Goal: Check status: Check status

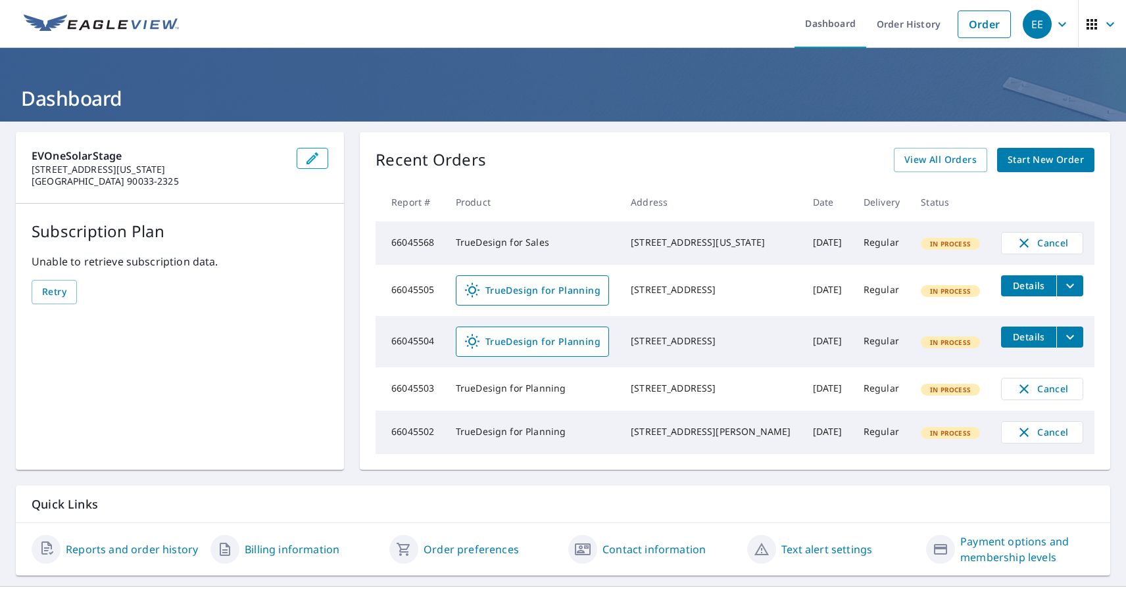
click at [1036, 24] on div "EE" at bounding box center [1036, 24] width 29 height 29
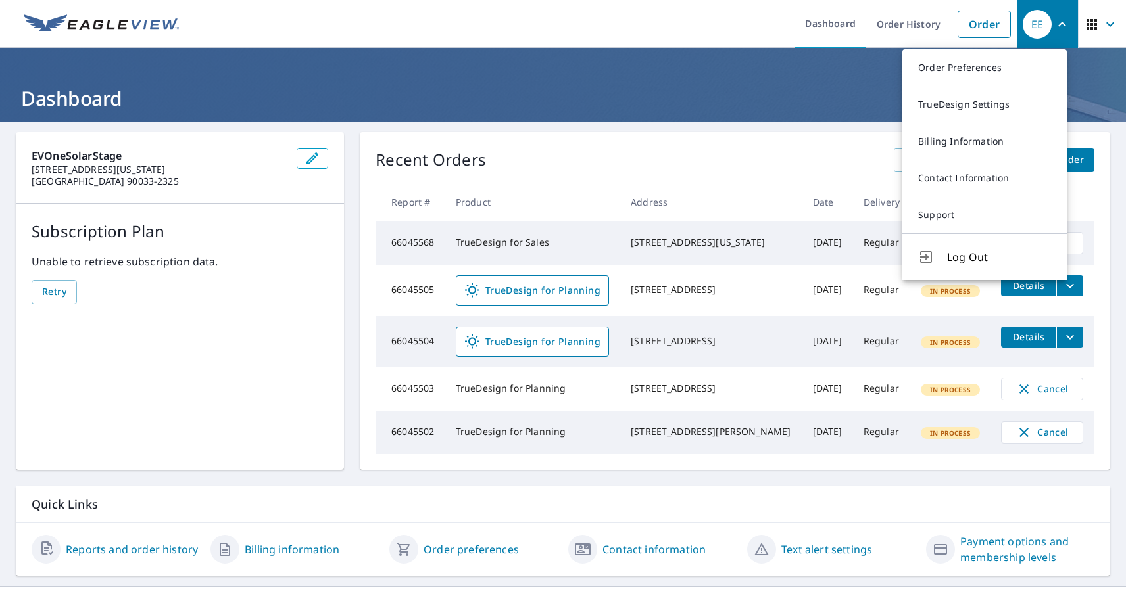
click at [1090, 24] on span "button" at bounding box center [1102, 25] width 37 height 32
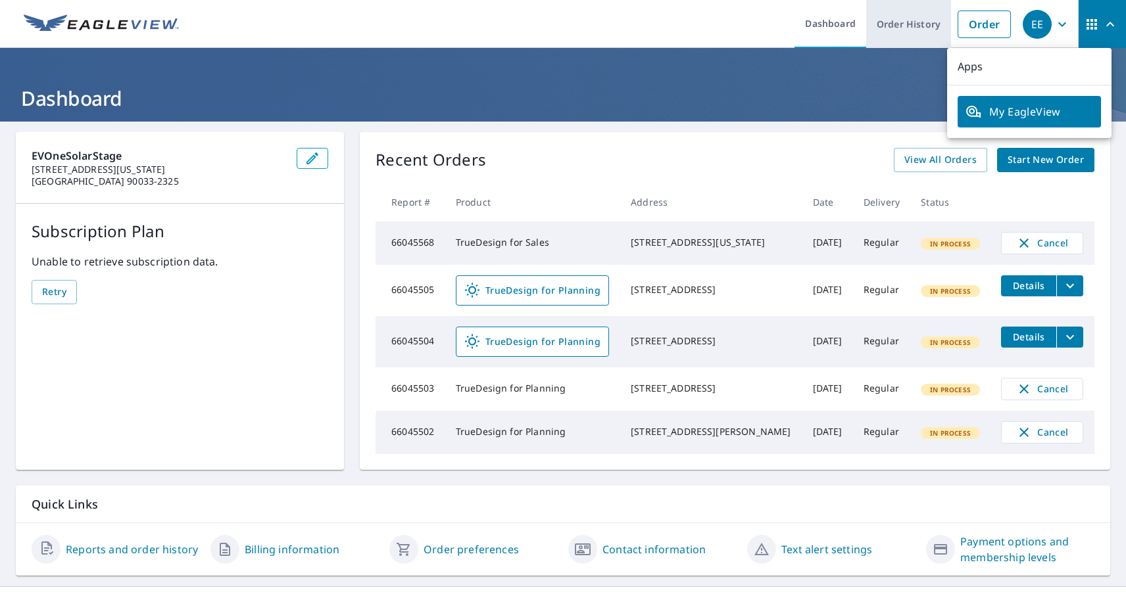
click at [897, 24] on link "Order History" at bounding box center [908, 24] width 85 height 48
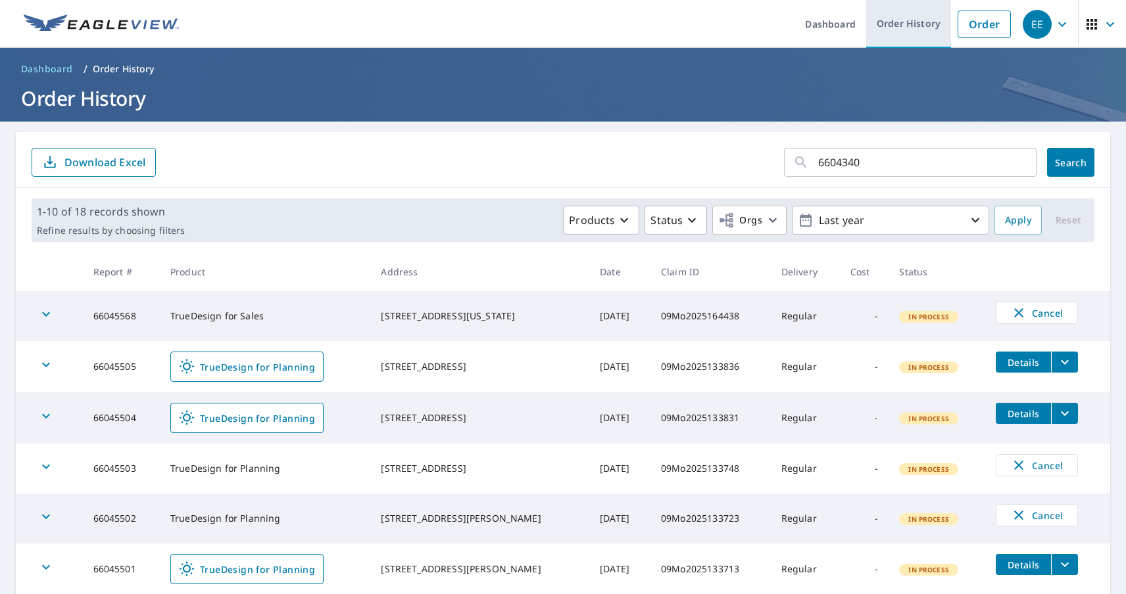
type input "66043405"
click at [1059, 162] on span "Search" at bounding box center [1070, 162] width 26 height 12
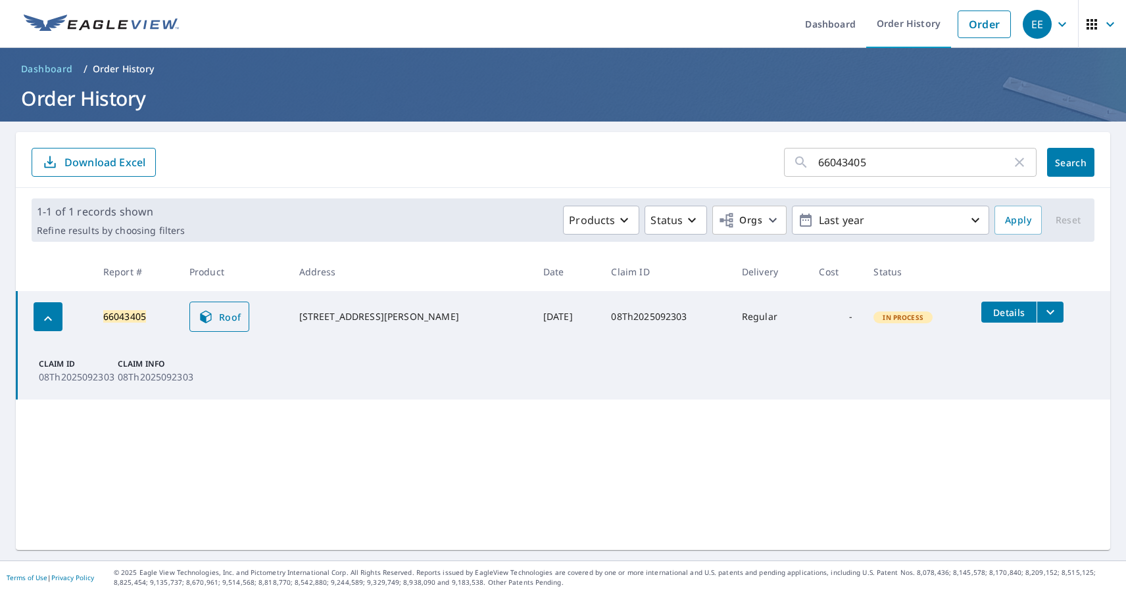
click at [225, 317] on span "Roof" at bounding box center [219, 317] width 43 height 16
